Goal: Task Accomplishment & Management: Manage account settings

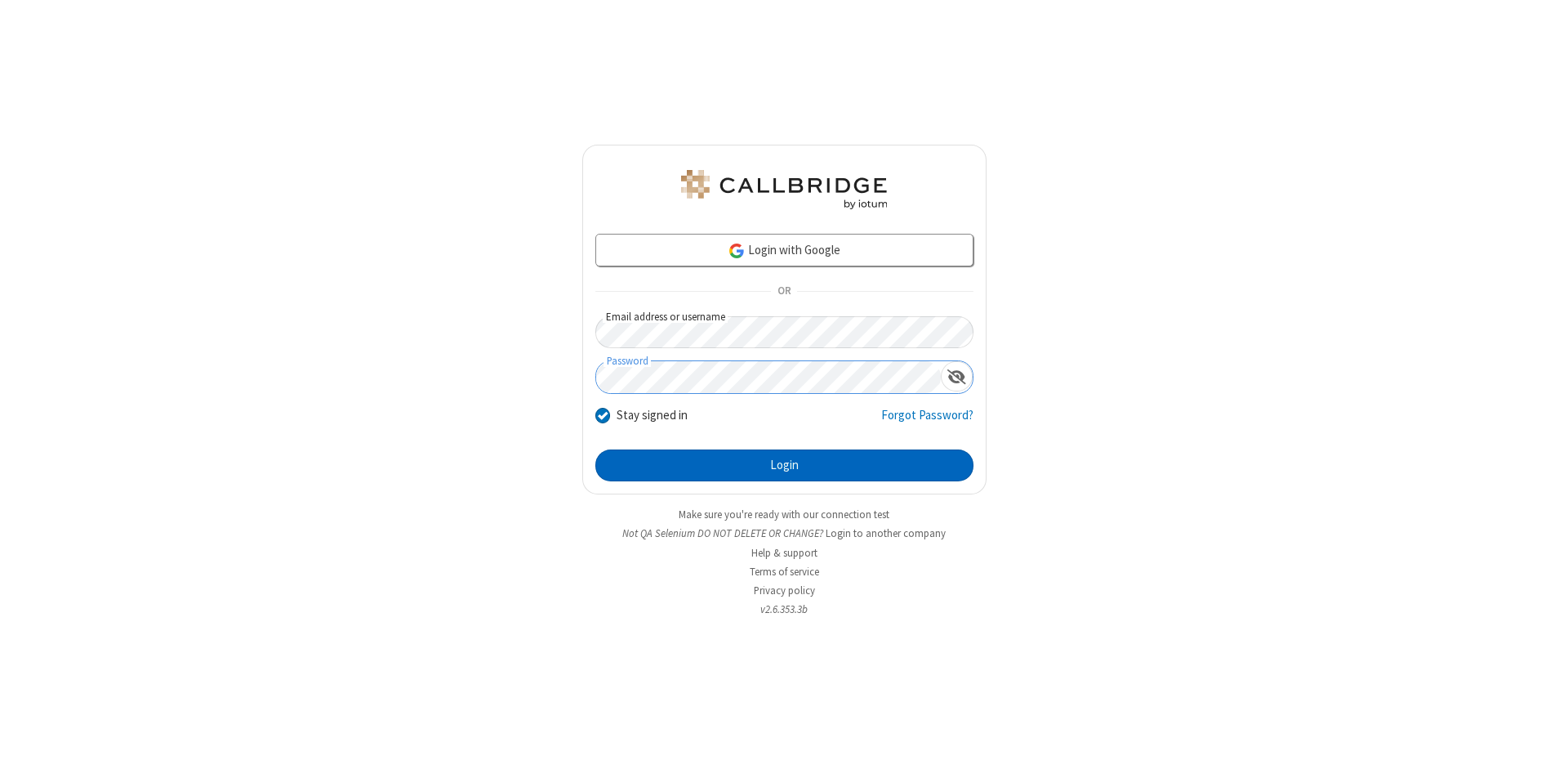
click at [784, 466] on button "Login" at bounding box center [784, 466] width 378 height 32
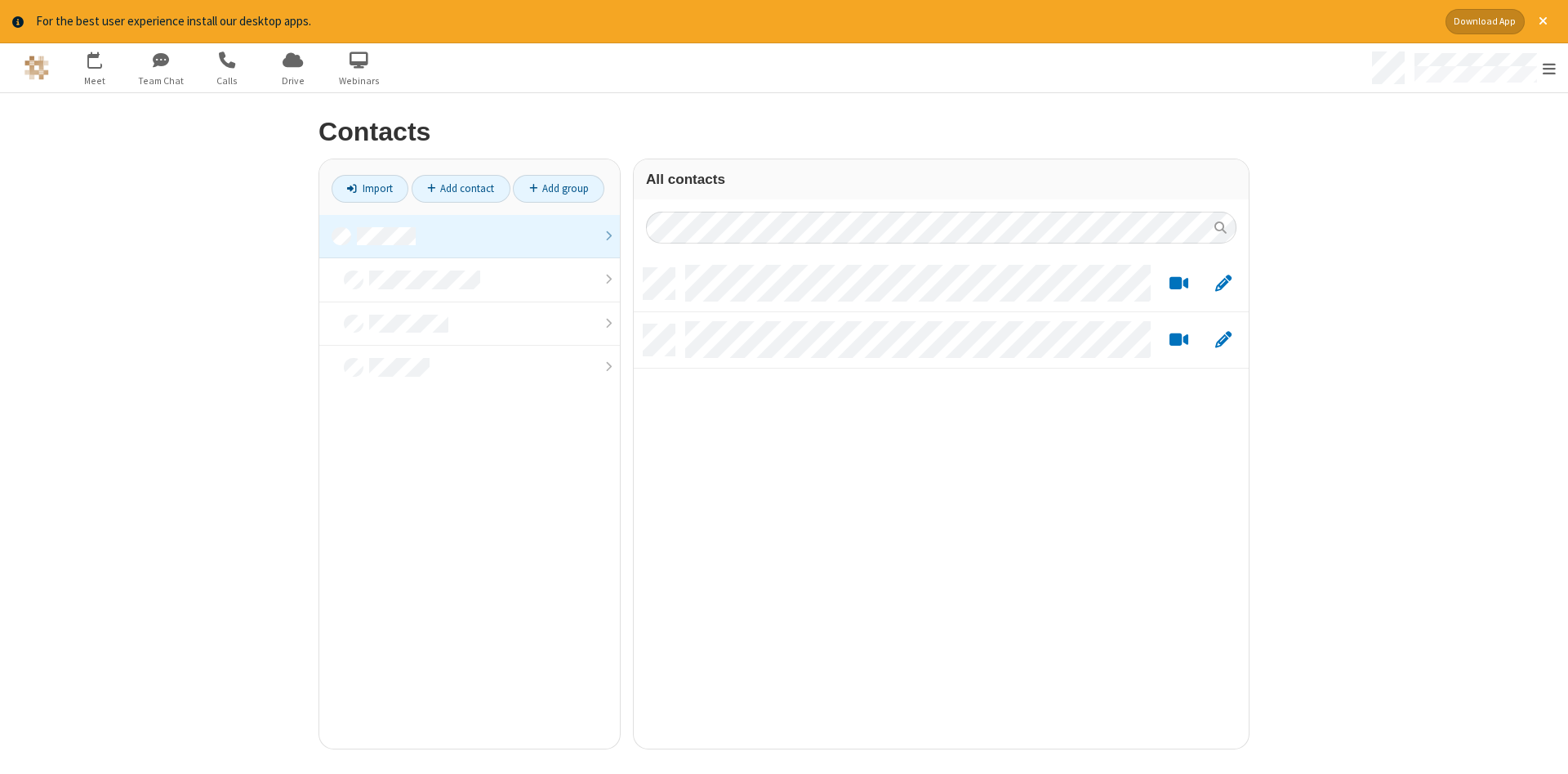
click at [469, 236] on link at bounding box center [469, 236] width 301 height 44
click at [460, 188] on link "Add contact" at bounding box center [461, 188] width 99 height 28
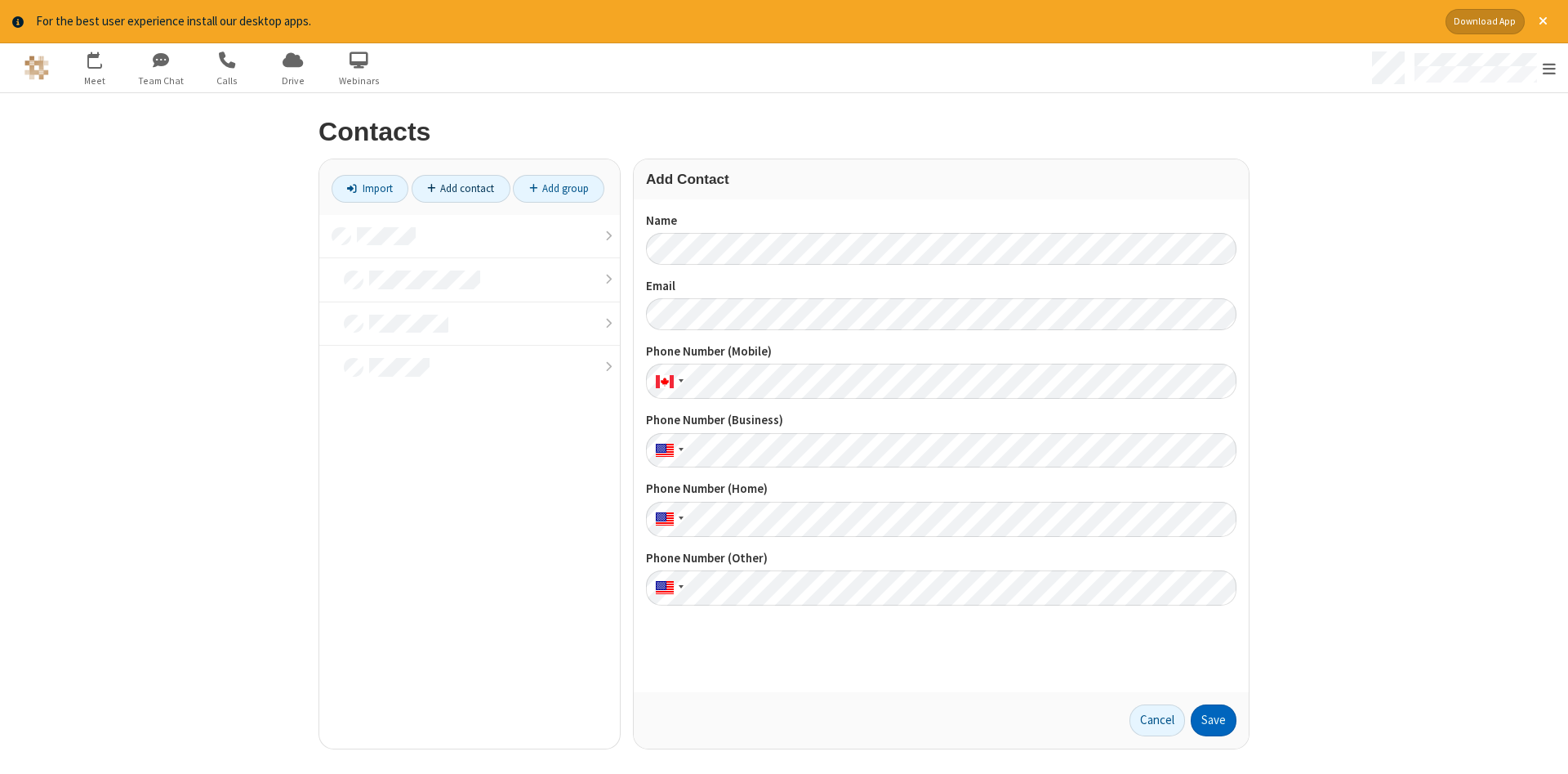
click at [1213, 720] on button "Save" at bounding box center [1213, 720] width 46 height 32
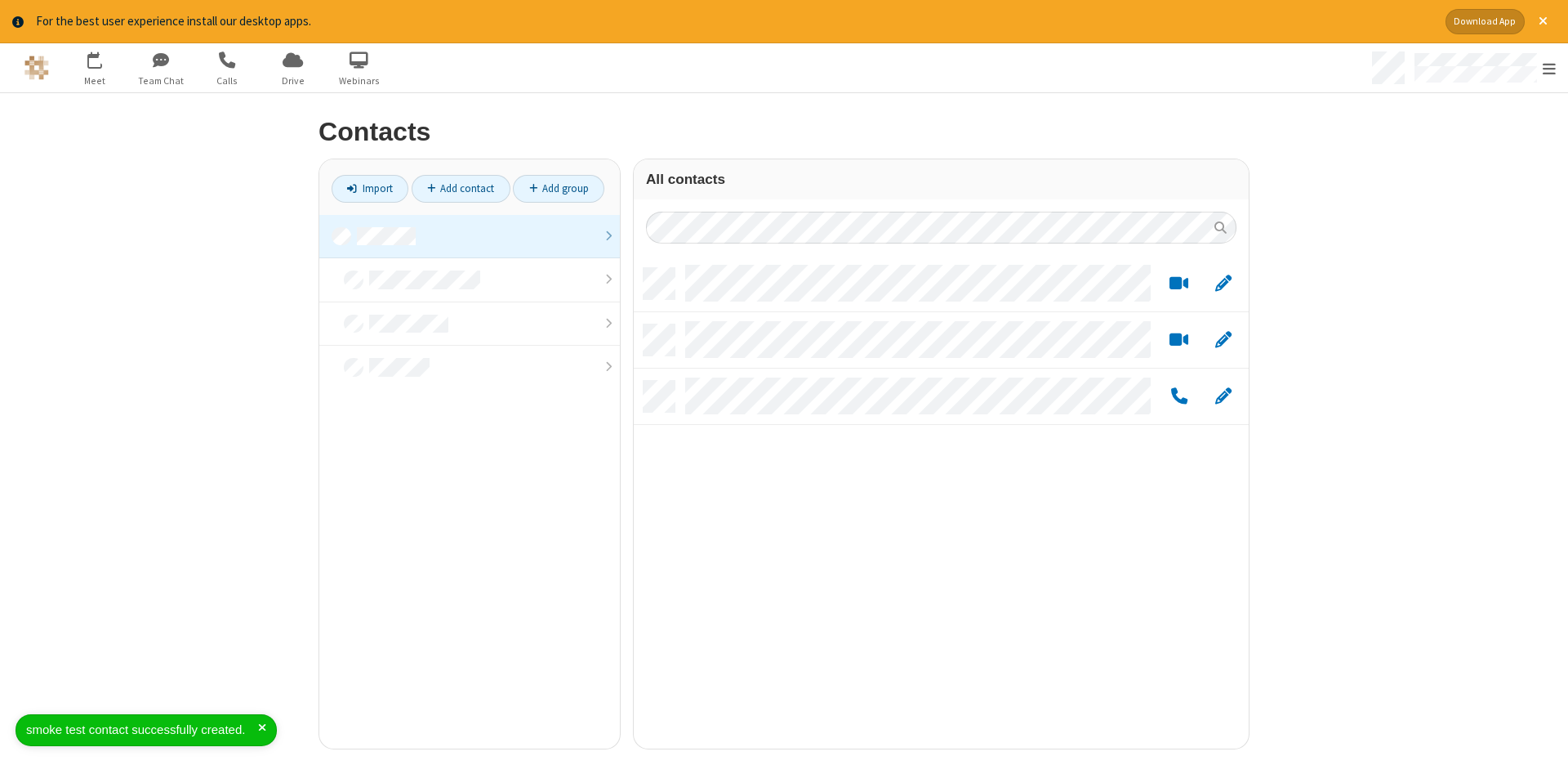
scroll to position [493, 615]
